Goal: Information Seeking & Learning: Learn about a topic

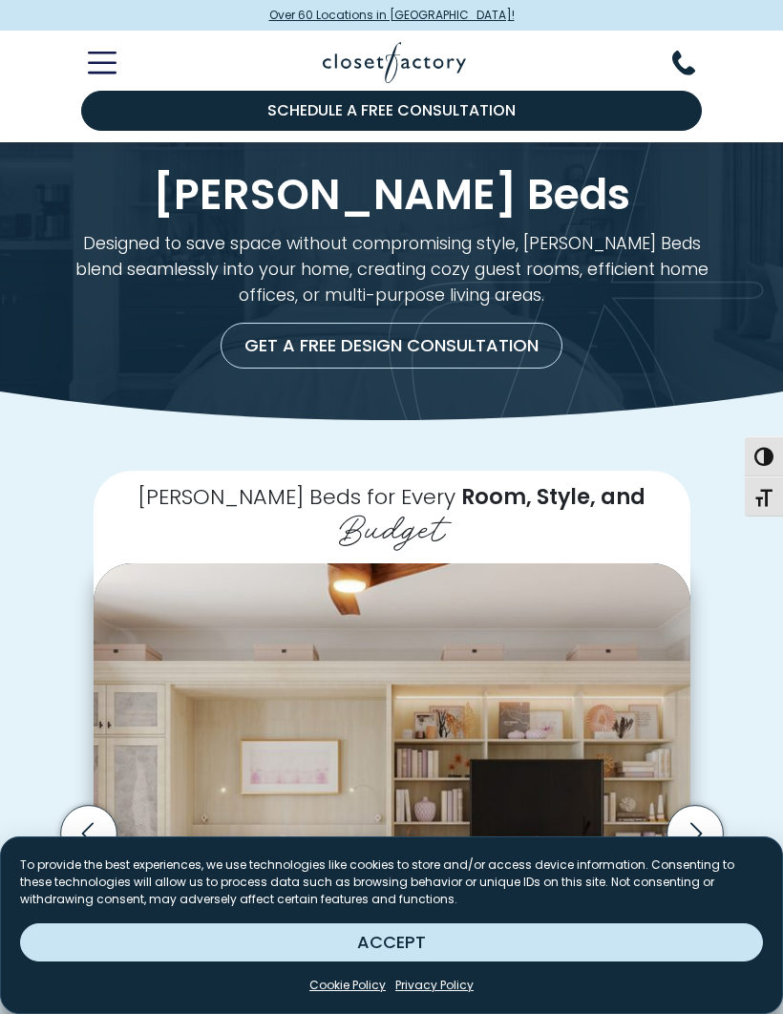
click at [629, 948] on button "ACCEPT" at bounding box center [391, 942] width 743 height 38
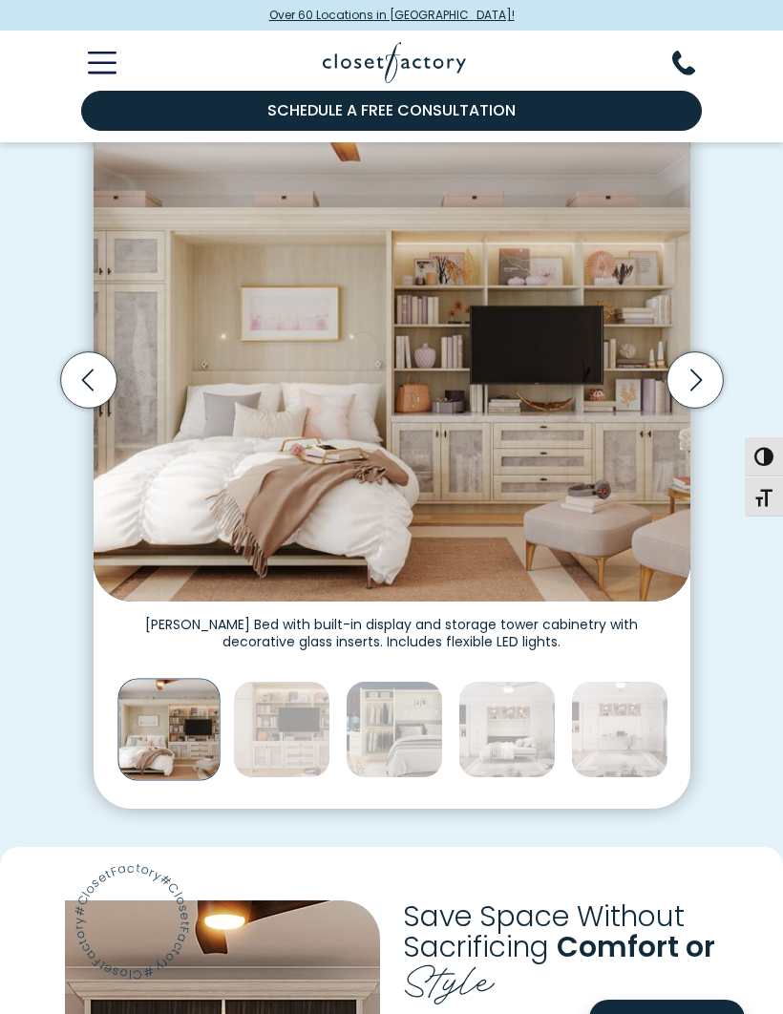
scroll to position [453, 0]
click at [694, 353] on icon "Next slide" at bounding box center [695, 381] width 56 height 56
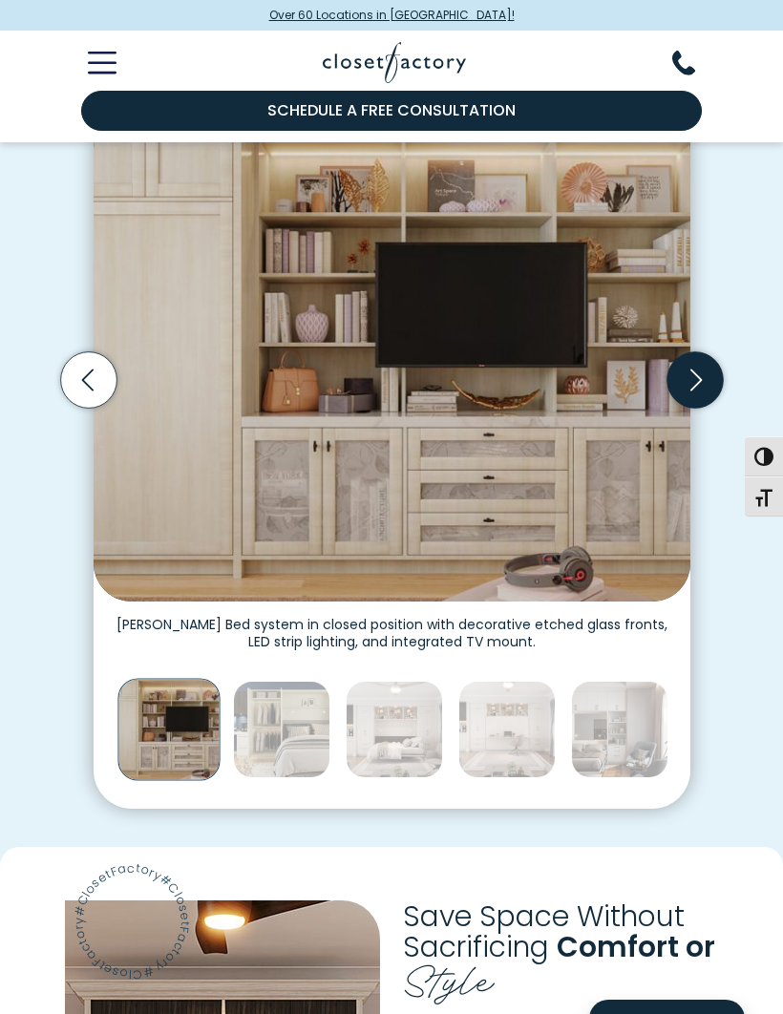
click at [701, 352] on icon "Next slide" at bounding box center [695, 380] width 56 height 56
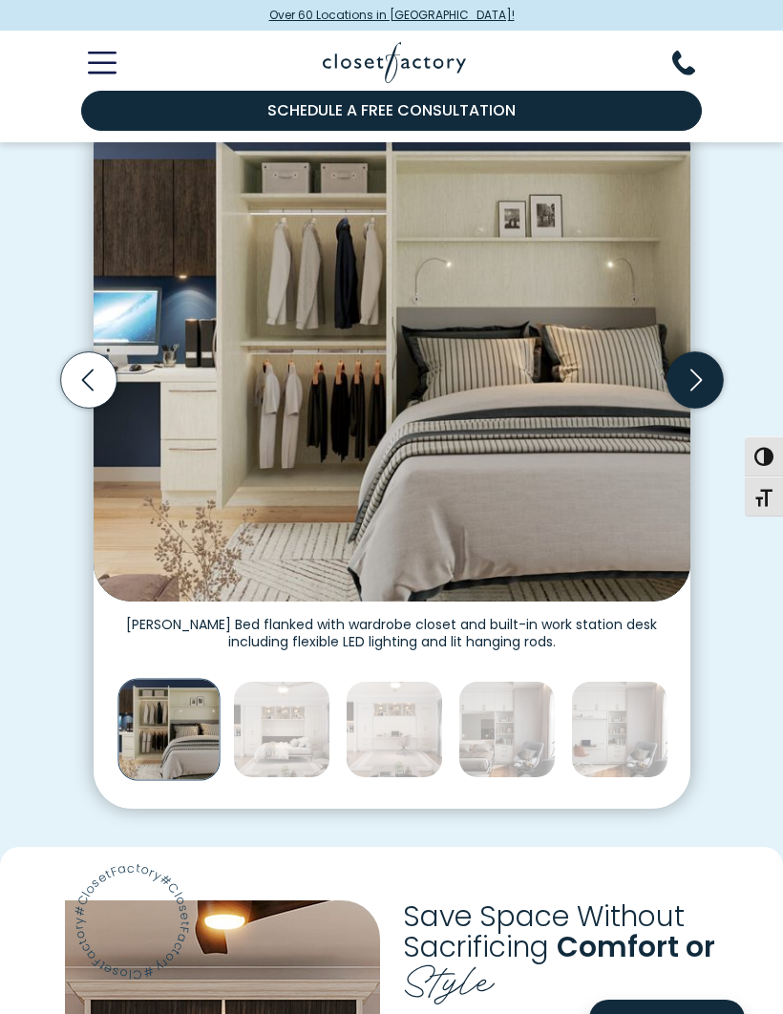
click at [703, 352] on icon "Next slide" at bounding box center [695, 380] width 56 height 56
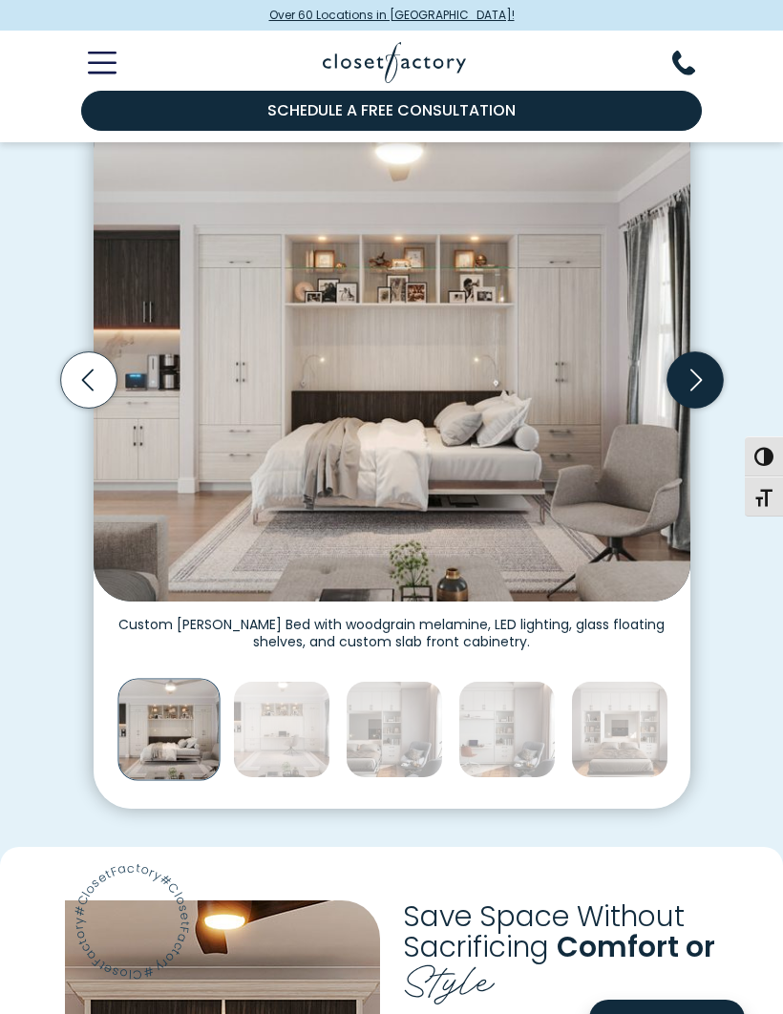
click at [706, 352] on icon "Next slide" at bounding box center [695, 380] width 56 height 56
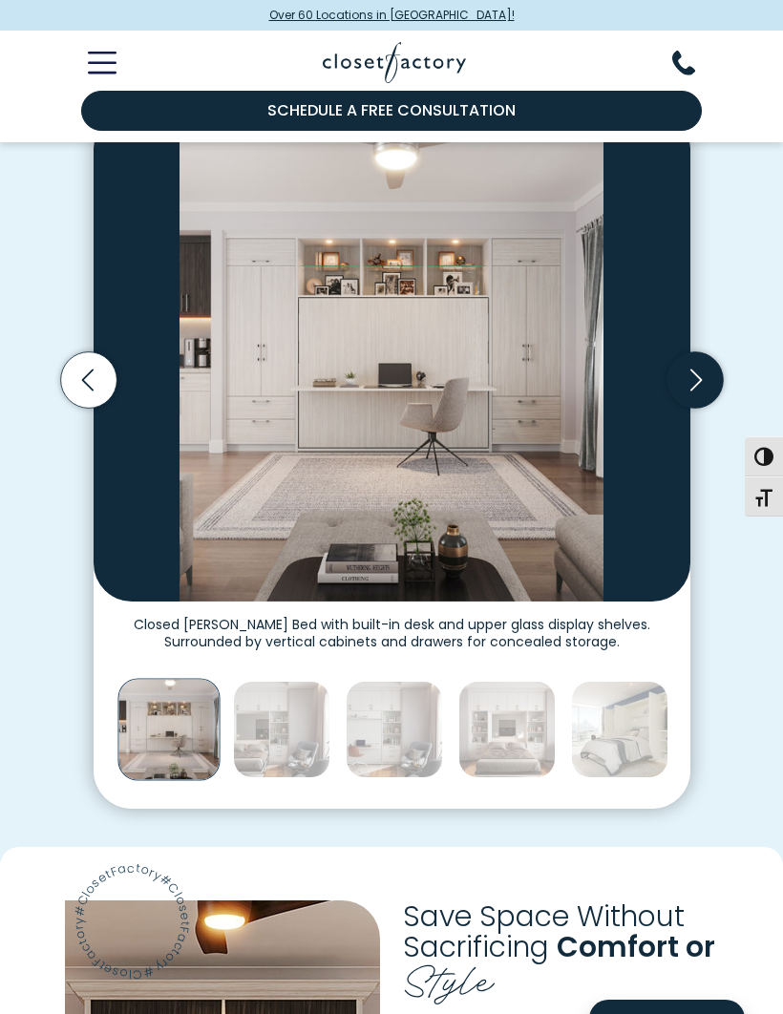
click at [714, 352] on icon "Next slide" at bounding box center [695, 380] width 56 height 56
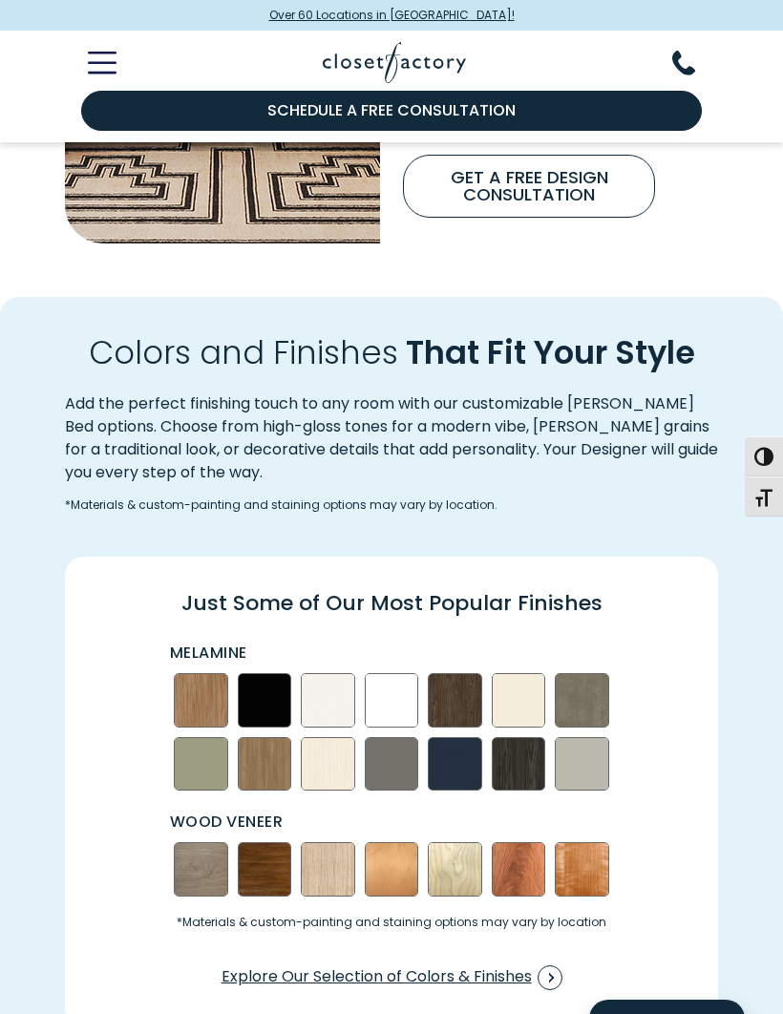
scroll to position [1779, 0]
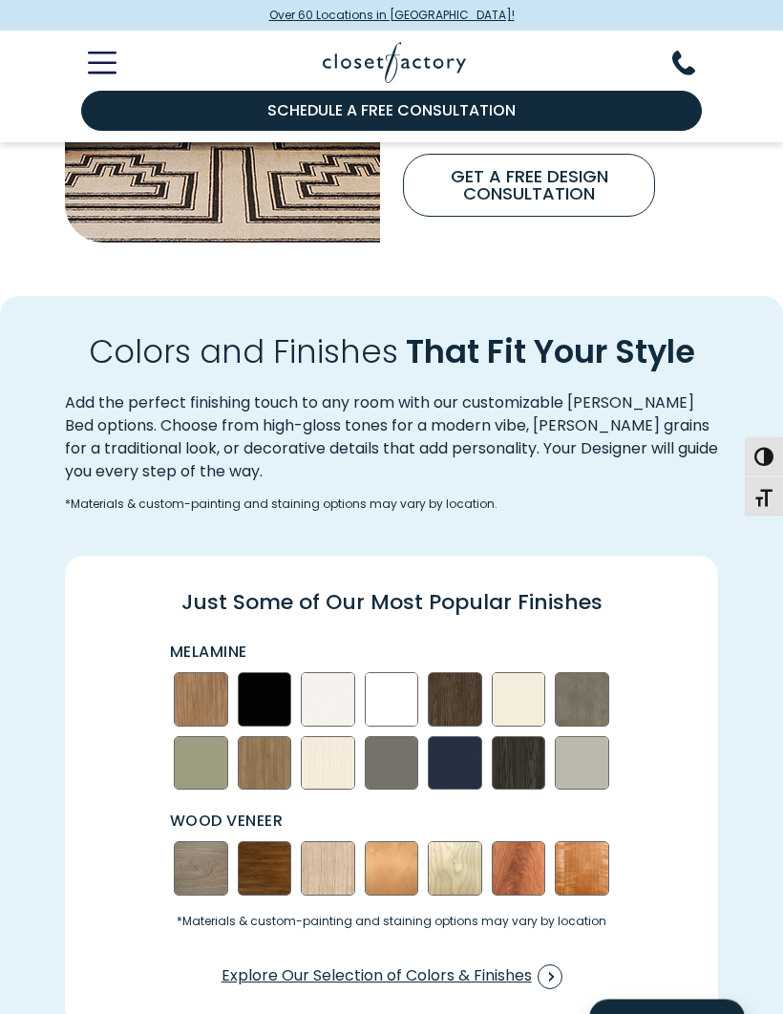
click at [217, 680] on img "Swatch Grid" at bounding box center [201, 700] width 54 height 54
click at [209, 673] on img "Swatch Grid" at bounding box center [201, 700] width 54 height 54
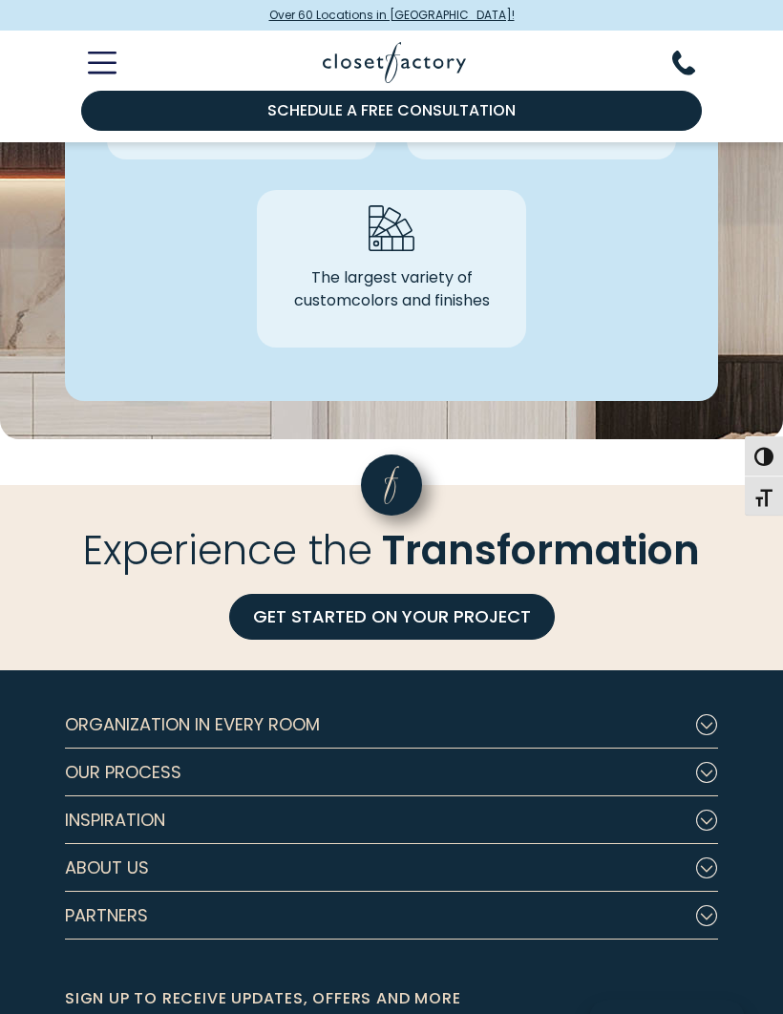
scroll to position [5309, 0]
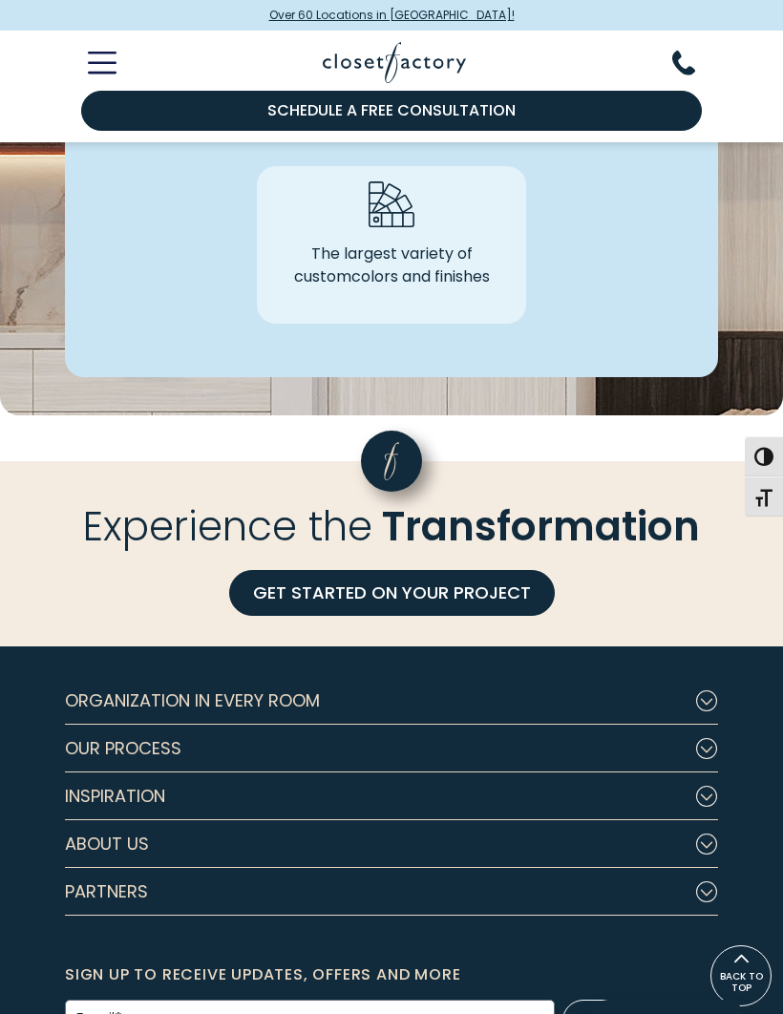
click at [647, 725] on button "Our Process" at bounding box center [391, 749] width 653 height 48
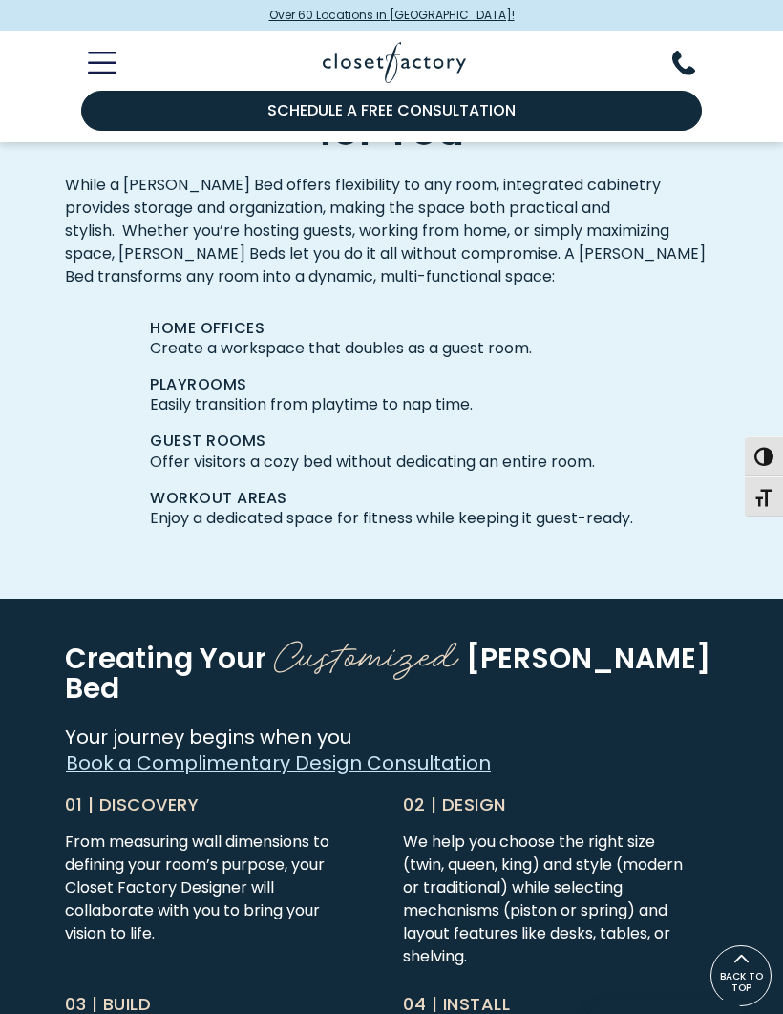
scroll to position [3858, 0]
